Goal: Complete application form

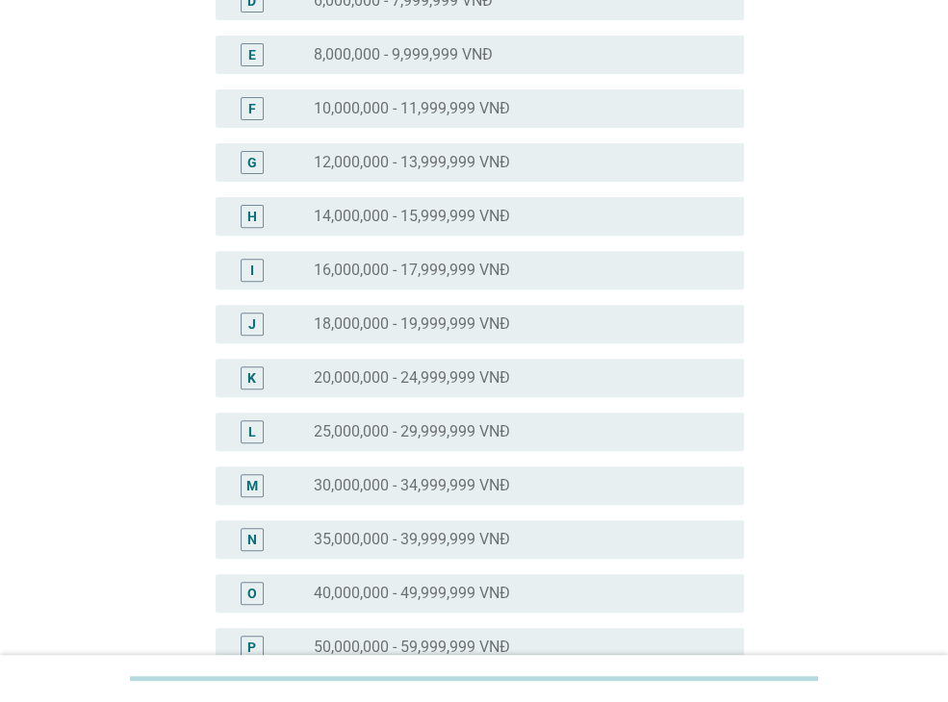
scroll to position [481, 0]
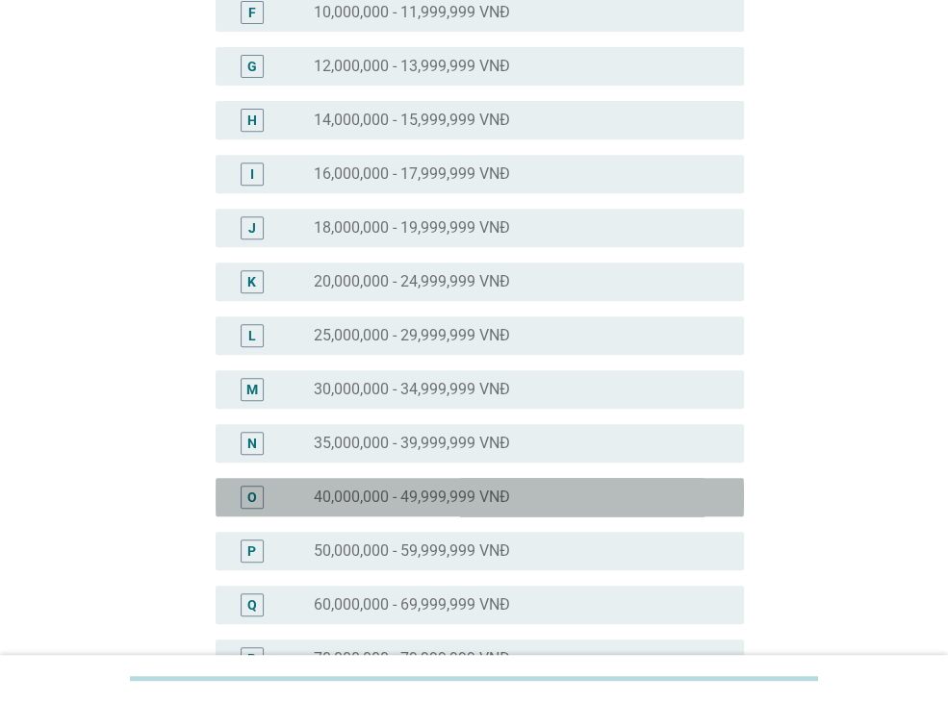
click at [427, 498] on label "40,000,000 - 49,999,999 VNĐ" at bounding box center [412, 497] width 196 height 19
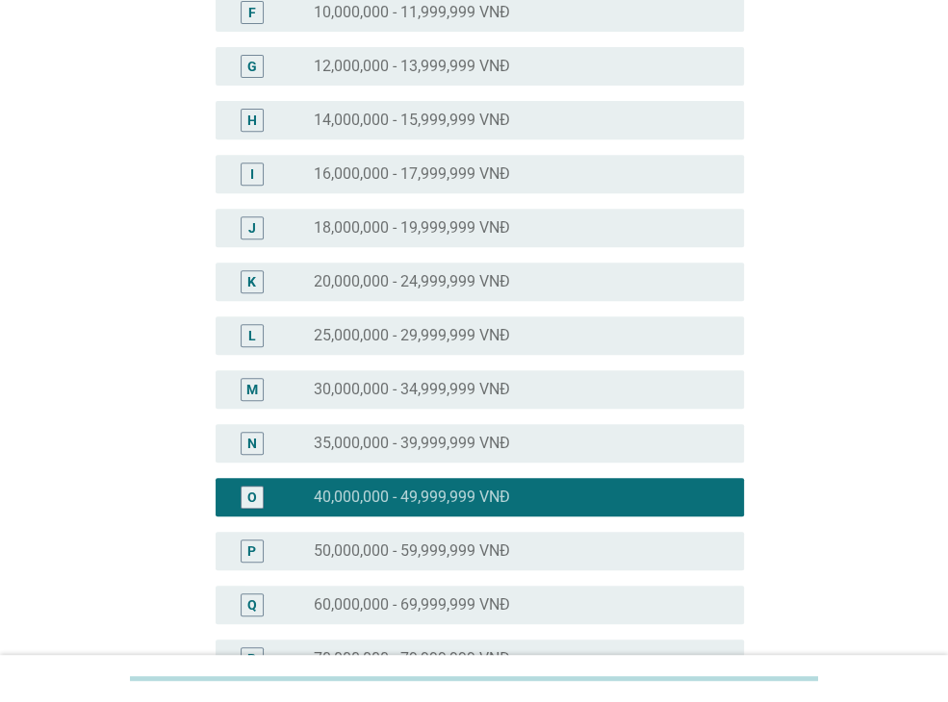
scroll to position [866, 0]
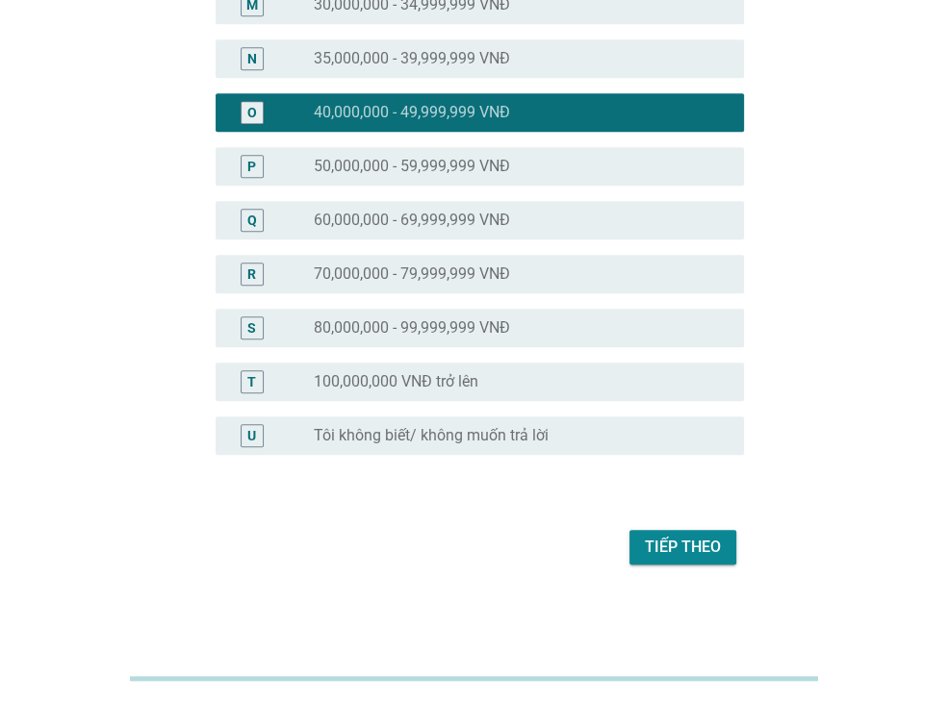
click at [698, 567] on div "Tiếp theo" at bounding box center [474, 547] width 540 height 46
click at [696, 549] on div "Tiếp theo" at bounding box center [683, 547] width 76 height 23
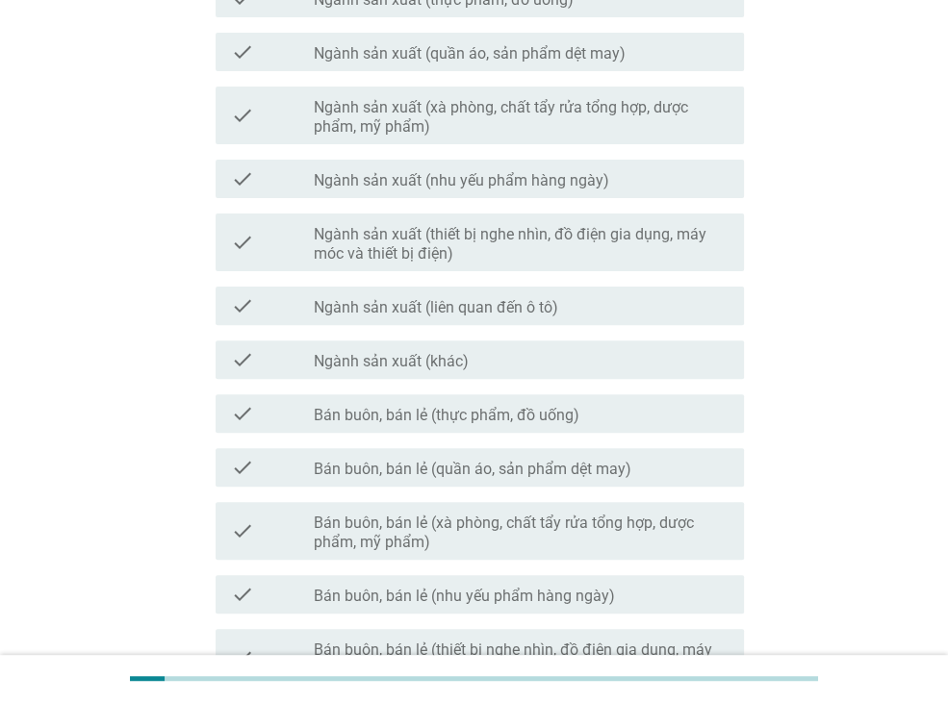
scroll to position [0, 0]
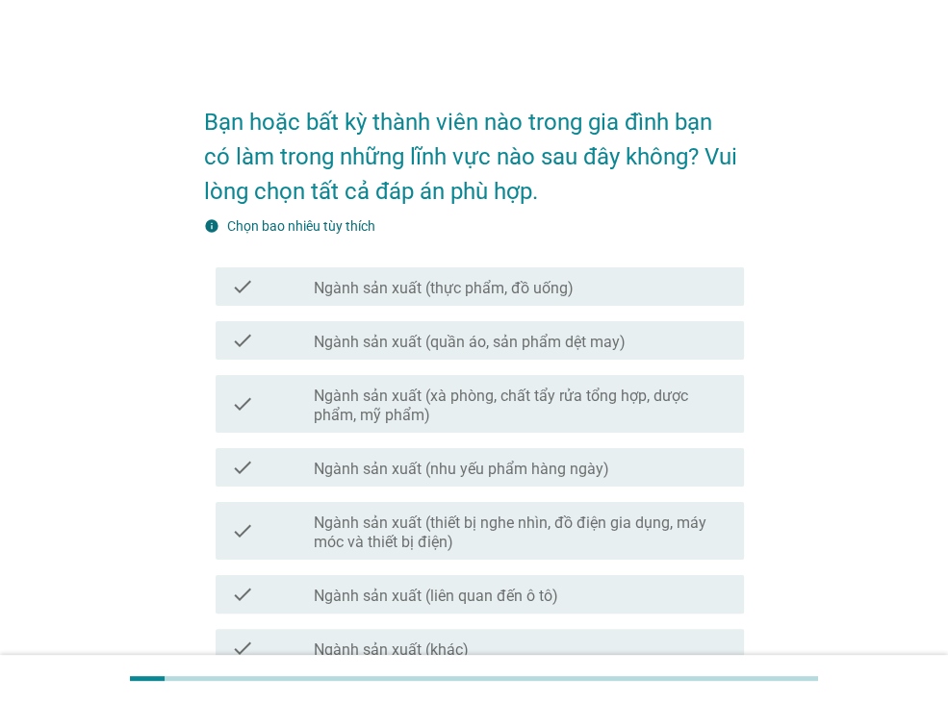
click at [425, 295] on label "Ngành sản xuất (thực phẩm, đồ uống)" at bounding box center [444, 288] width 260 height 19
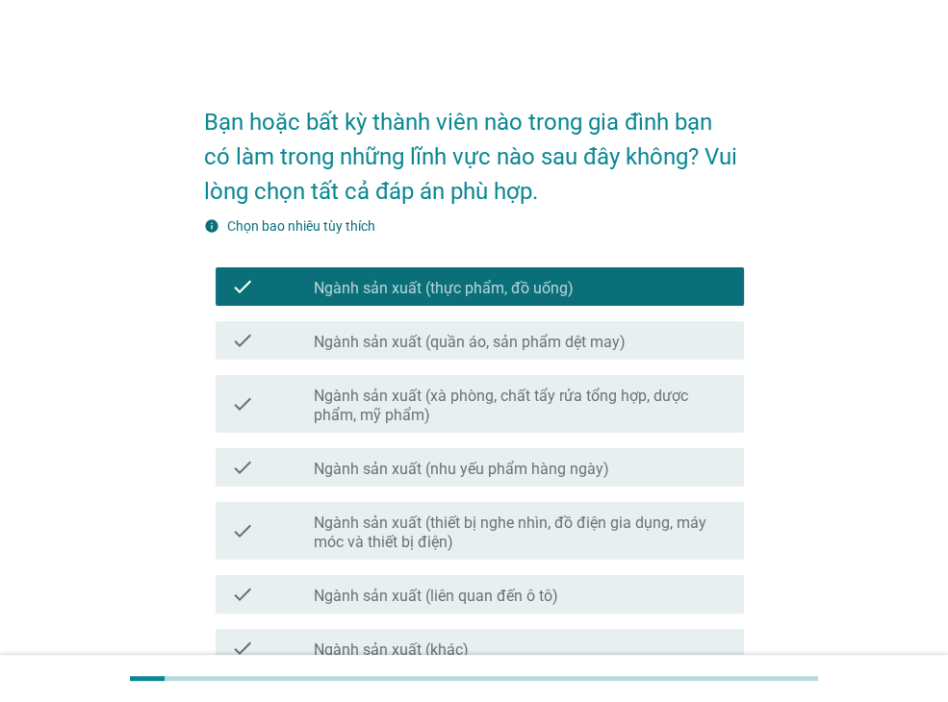
click at [486, 355] on div "check check_box_outline_blank Ngành sản xuất (quần áo, sản phẩm dệt may)" at bounding box center [479, 340] width 528 height 38
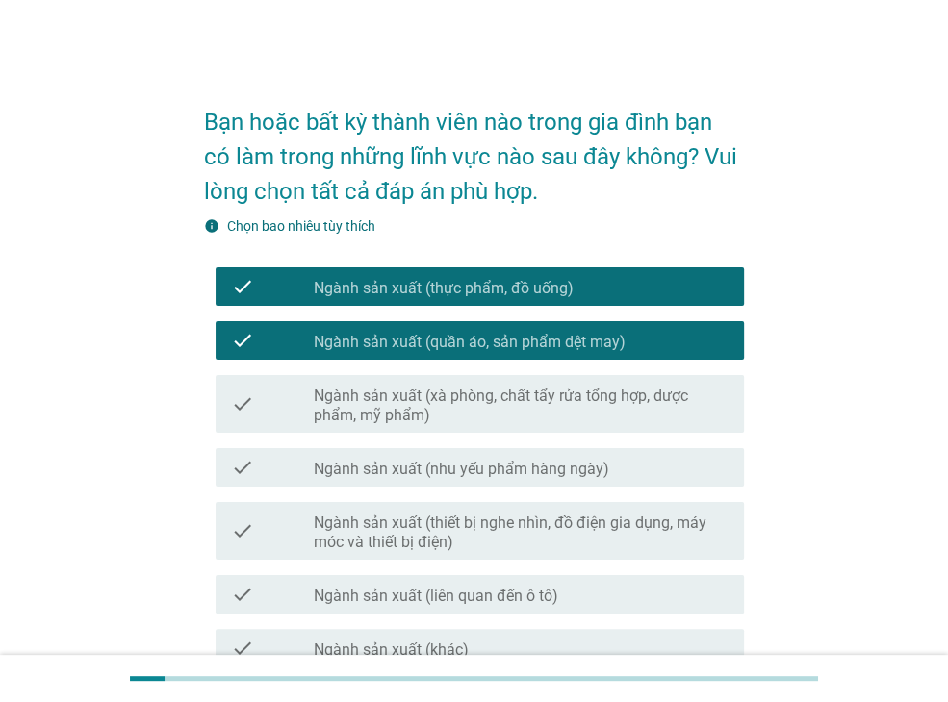
scroll to position [96, 0]
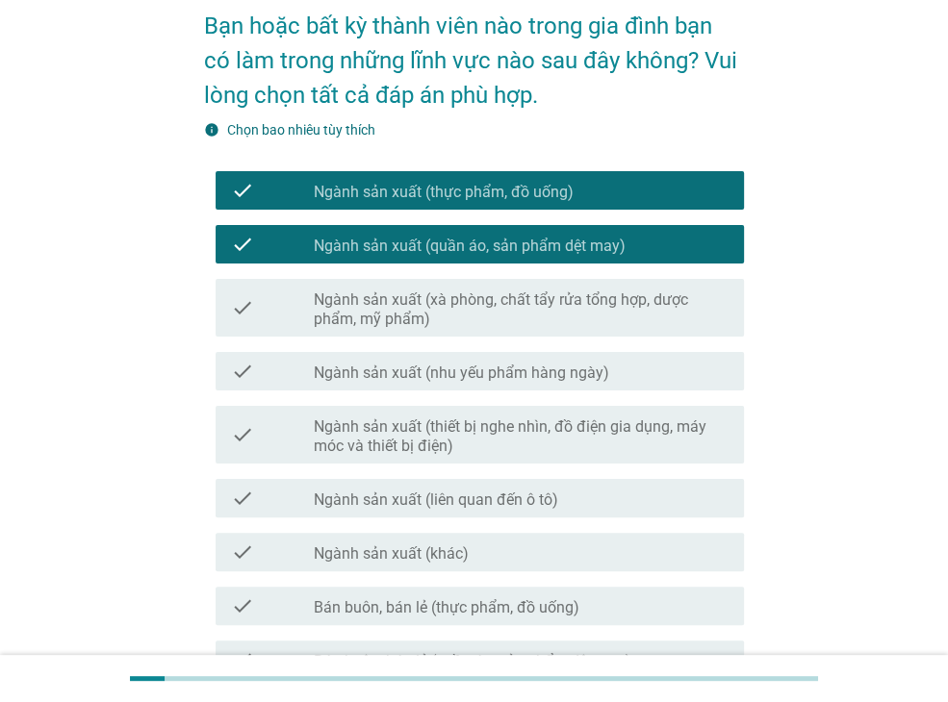
click at [463, 444] on label "Ngành sản xuất (thiết bị nghe nhìn, đồ điện gia dụng, máy móc và thiết bị điện)" at bounding box center [521, 436] width 415 height 38
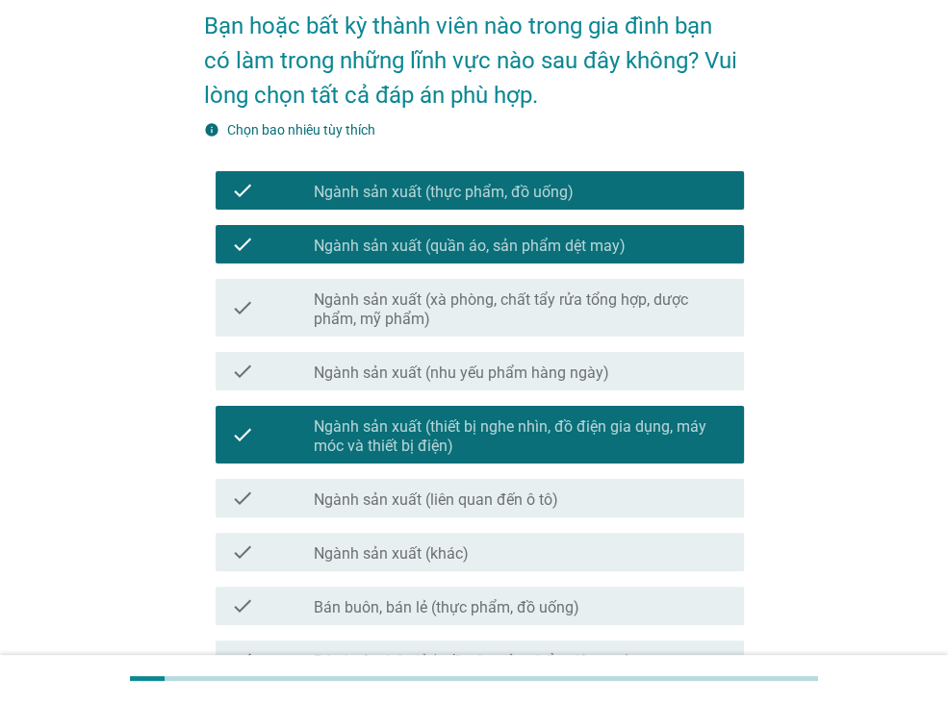
scroll to position [385, 0]
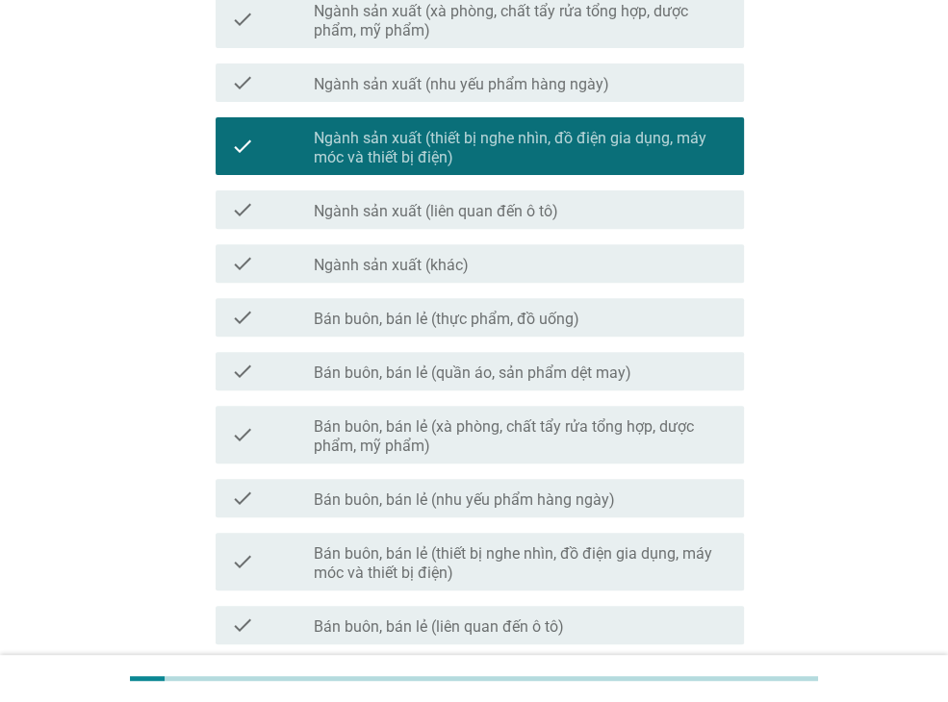
click at [477, 332] on div "check check_box_outline_blank Bán buôn, bán lẻ (thực phẩm, đồ uống)" at bounding box center [479, 317] width 528 height 38
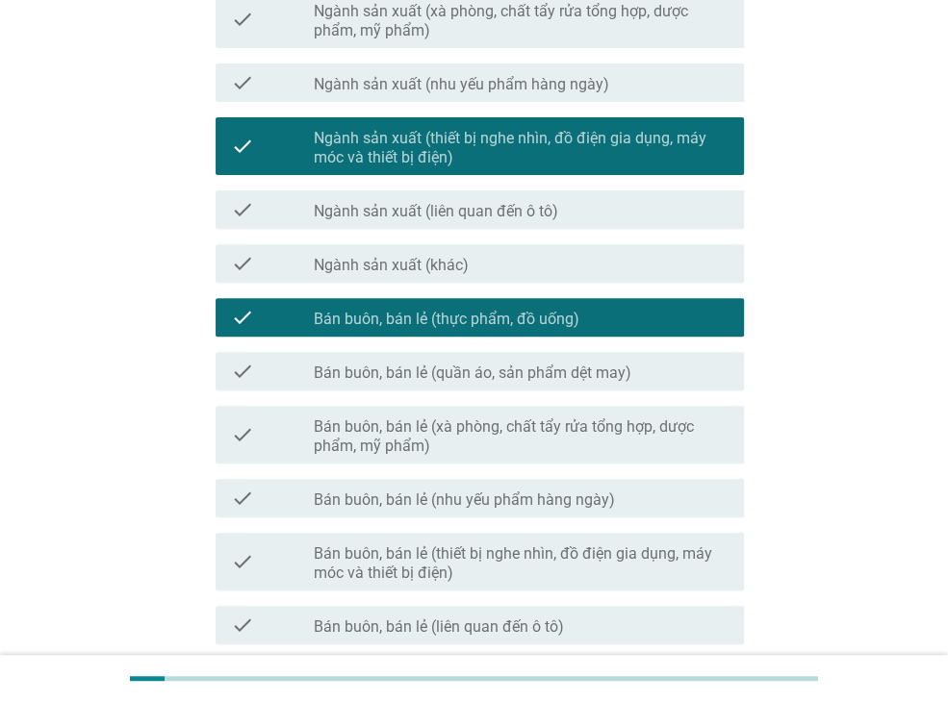
click at [575, 213] on div "check_box_outline_blank Ngành sản xuất (liên quan đến ô tô)" at bounding box center [521, 209] width 415 height 23
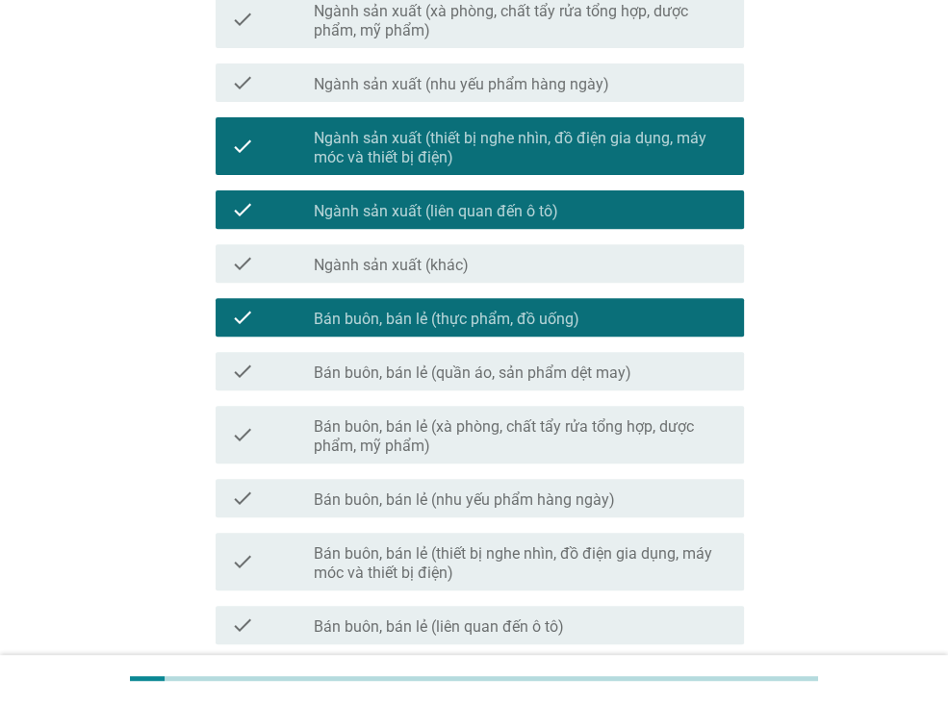
scroll to position [673, 0]
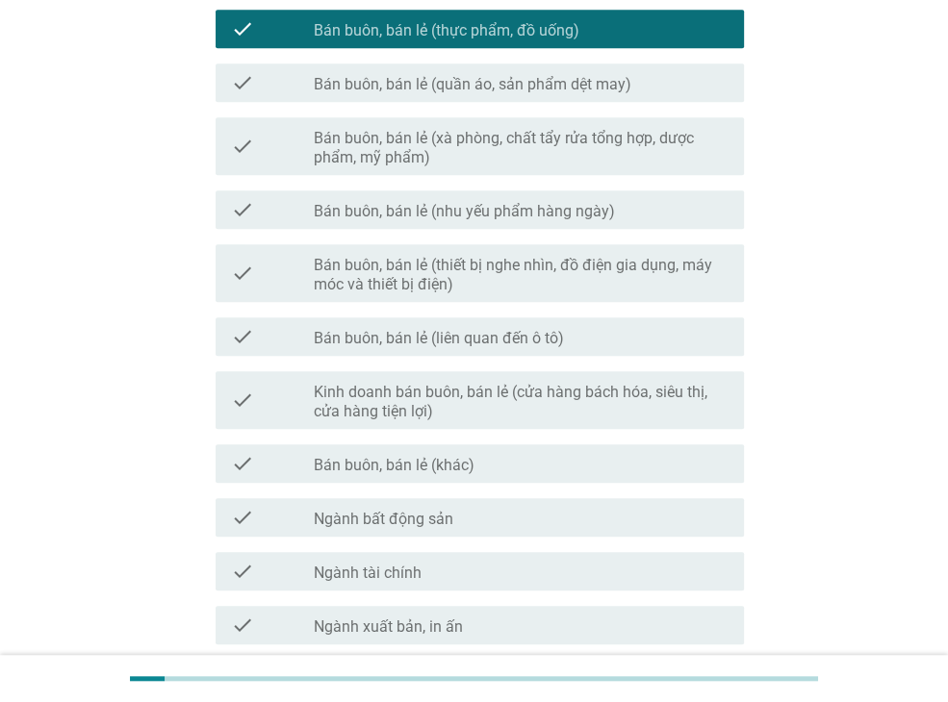
click at [488, 231] on div "check check_box_outline_blank Bán buôn, bán lẻ (nhu yếu phẩm hàng ngày)" at bounding box center [474, 210] width 540 height 54
click at [497, 216] on label "Bán buôn, bán lẻ (nhu yếu phẩm hàng ngày)" at bounding box center [464, 211] width 301 height 19
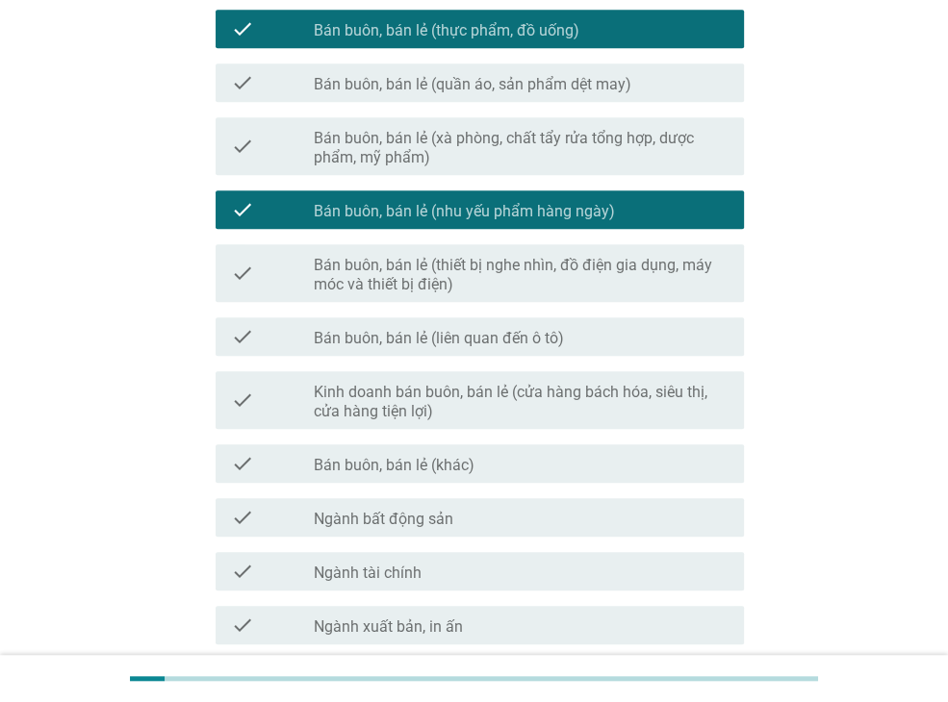
click at [459, 490] on div "check check_box Ngành sản xuất (thực phẩm, đồ uống) check check_box_outline_bla…" at bounding box center [474, 199] width 540 height 1227
drag, startPoint x: 459, startPoint y: 490, endPoint x: 410, endPoint y: 384, distance: 116.6
click at [410, 384] on label "Kinh doanh bán buôn, bán lẻ (cửa hàng bách hóa, siêu thị, cửa hàng tiện lợi)" at bounding box center [521, 402] width 415 height 38
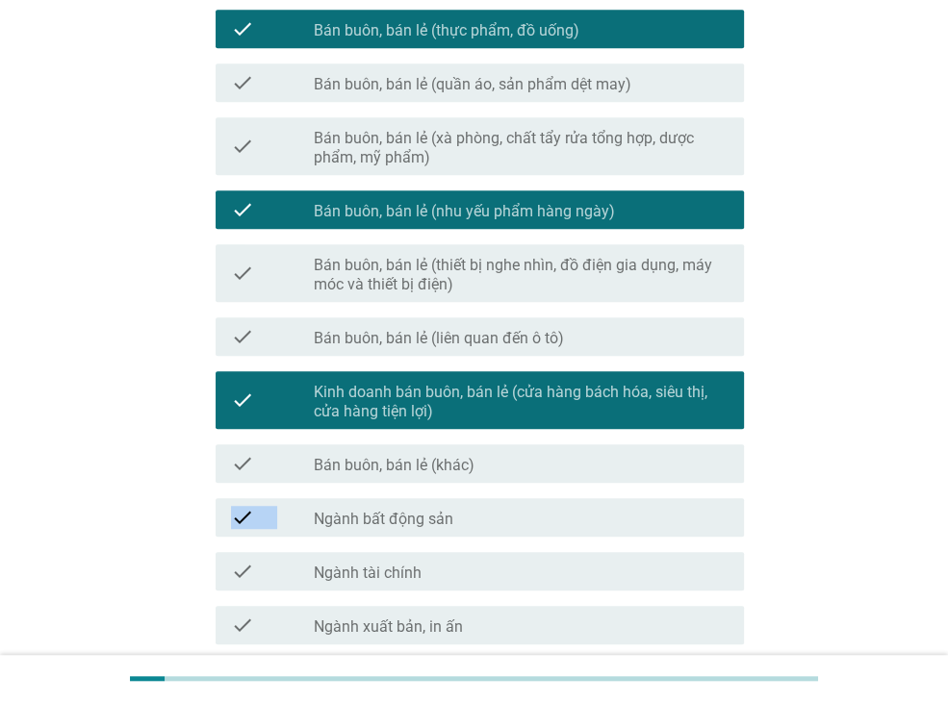
scroll to position [962, 0]
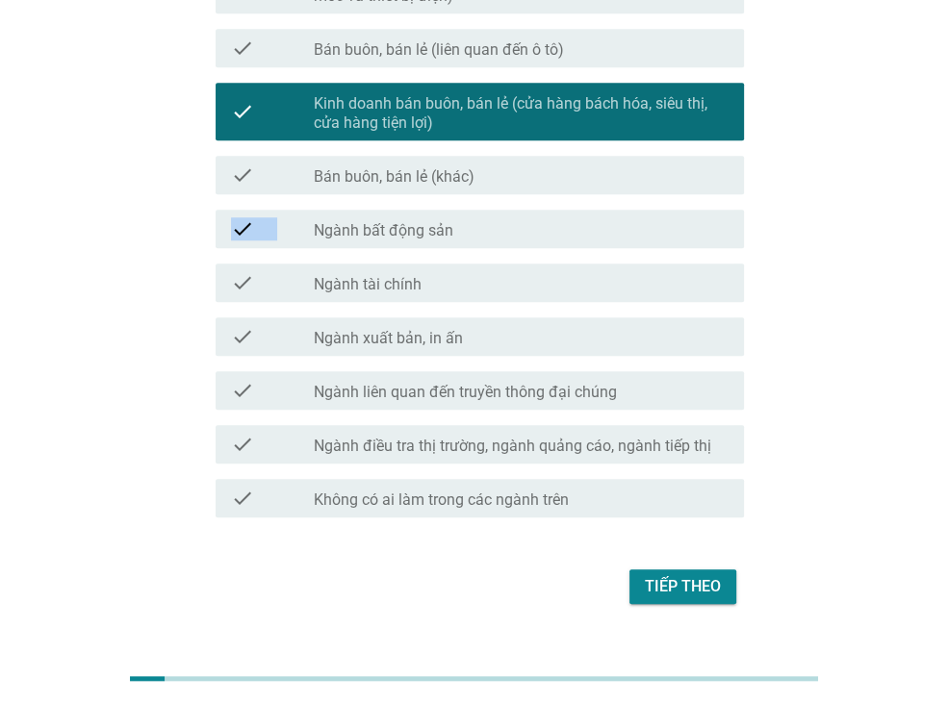
click at [498, 385] on label "Ngành liên quan đến truyền thông đại chúng" at bounding box center [465, 392] width 303 height 19
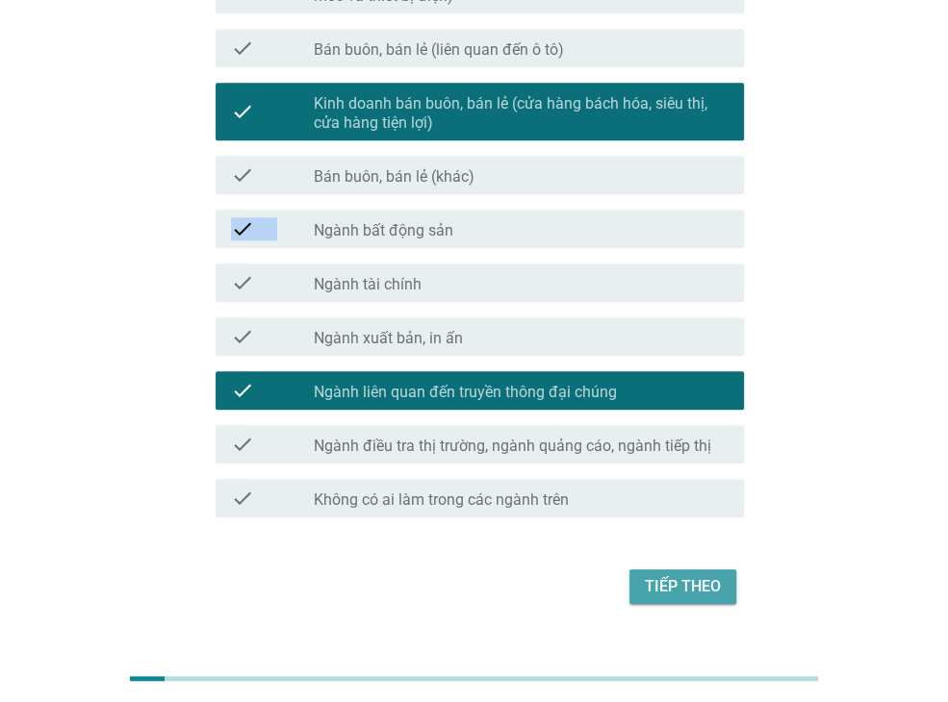
click at [678, 599] on button "Tiếp theo" at bounding box center [682, 586] width 107 height 35
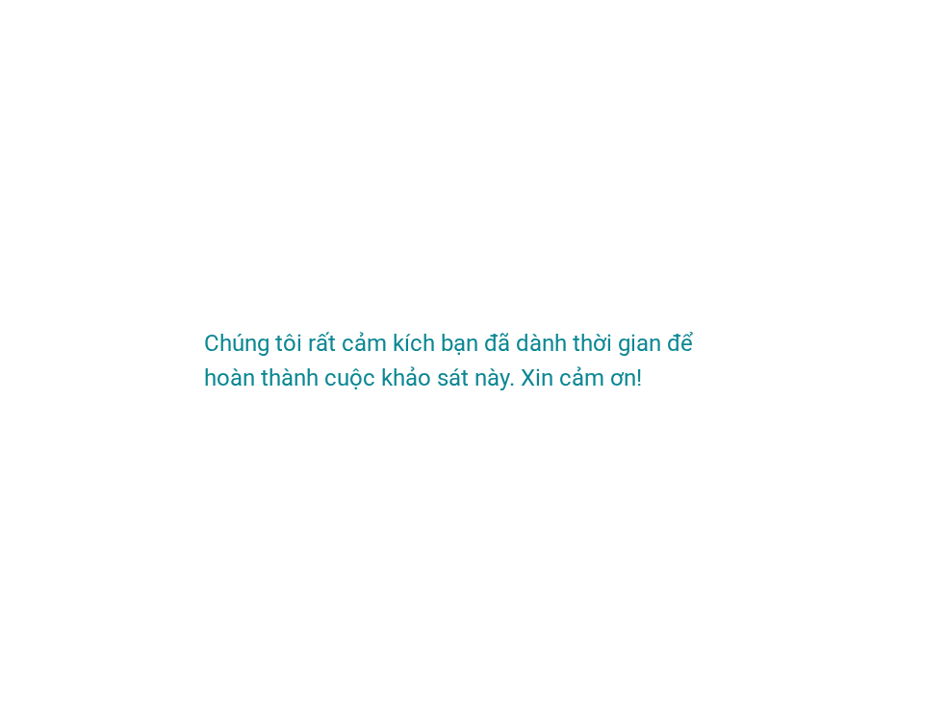
scroll to position [0, 0]
